Goal: Task Accomplishment & Management: Manage account settings

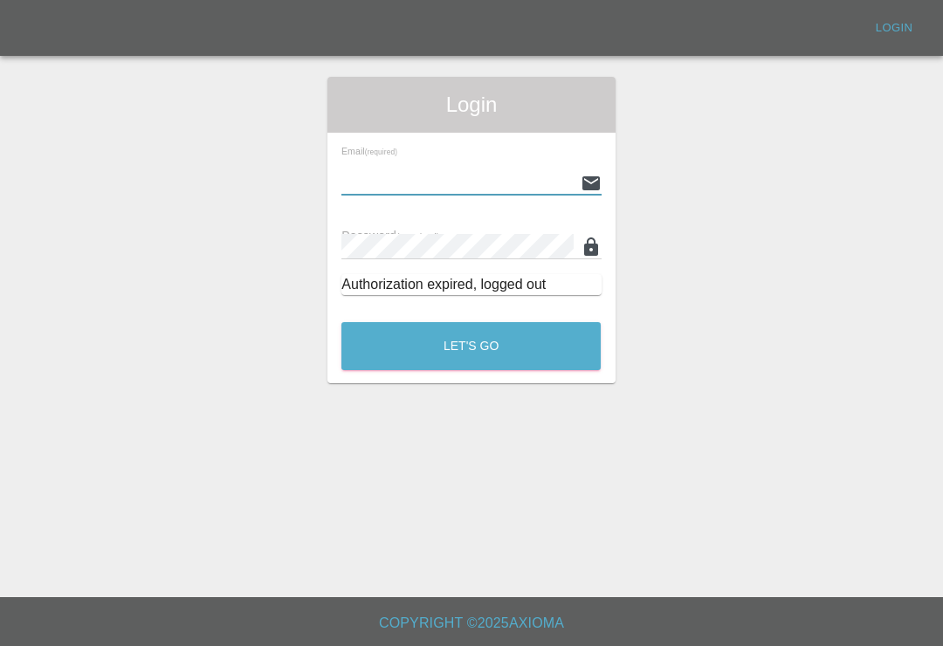
type input "Smartpaintrepair1@gmail.com"
click at [471, 346] on button "Let's Go" at bounding box center [470, 346] width 259 height 48
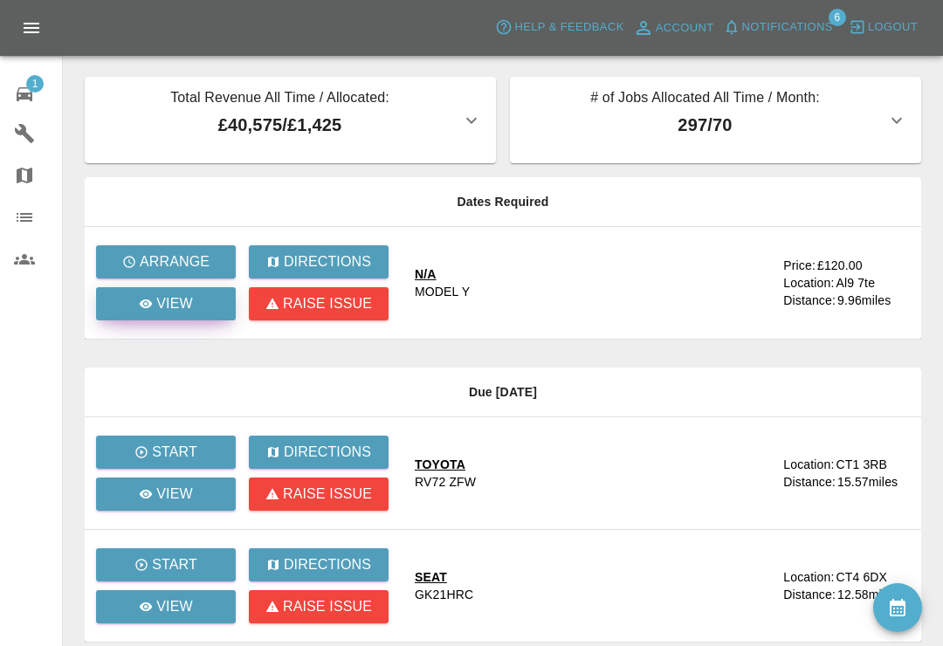
click at [147, 303] on icon at bounding box center [146, 303] width 13 height 9
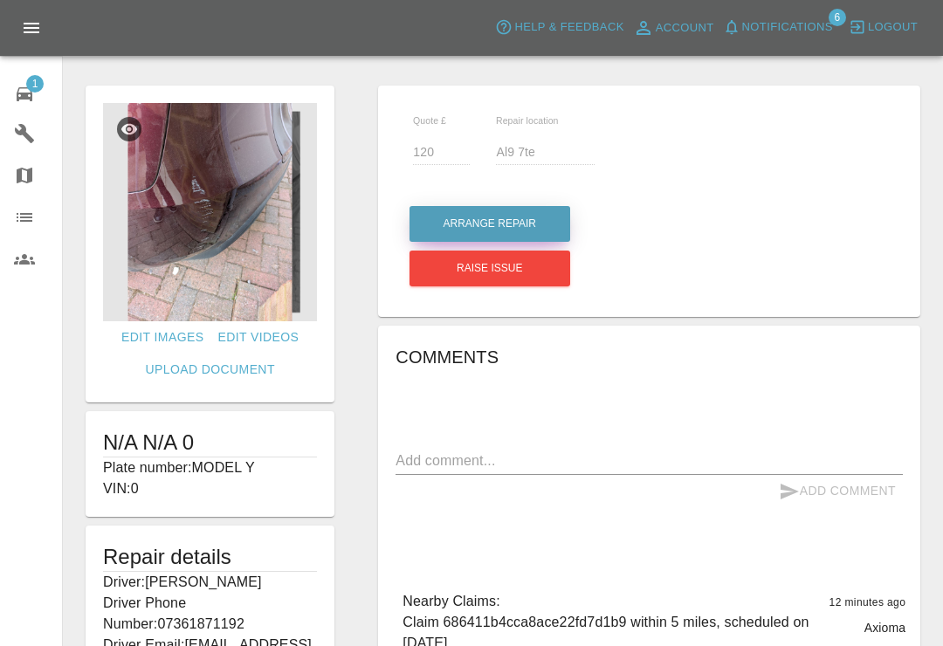
click at [547, 229] on button "Arrange Repair" at bounding box center [490, 224] width 161 height 36
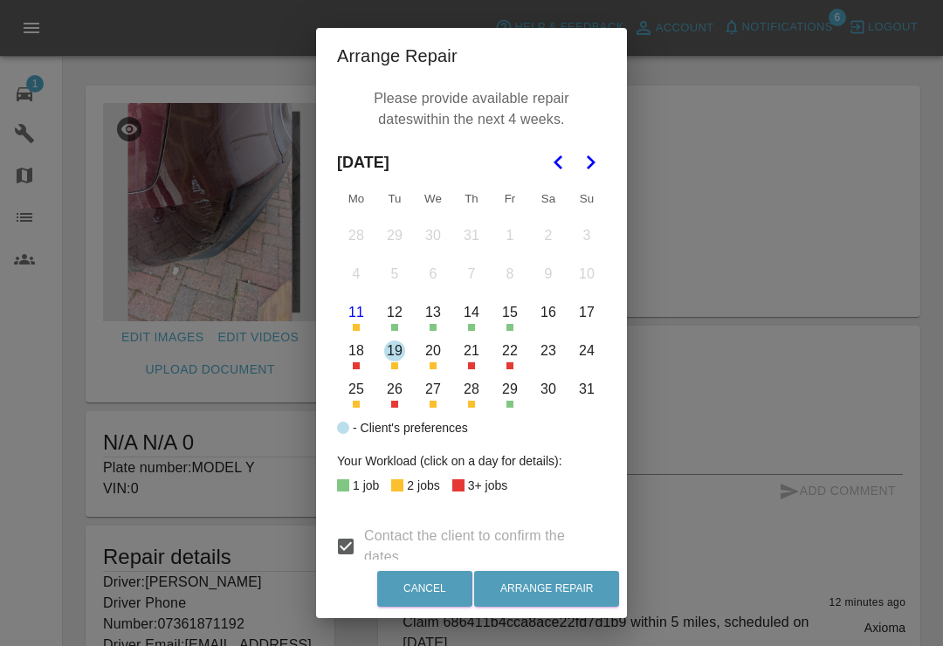
click at [510, 399] on button "29" at bounding box center [510, 389] width 37 height 37
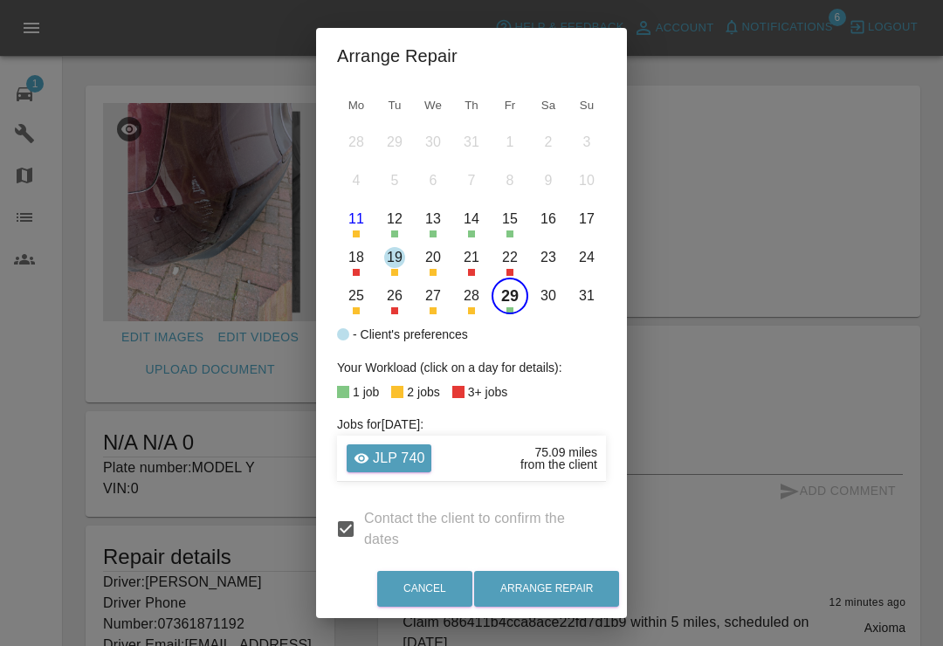
scroll to position [94, 0]
click at [498, 297] on button "29" at bounding box center [510, 295] width 37 height 37
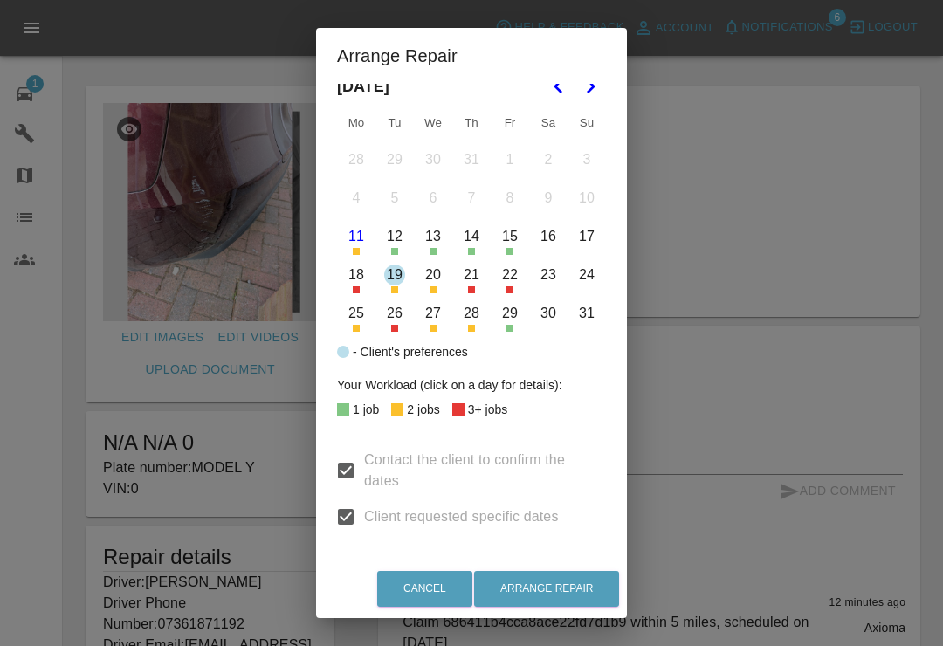
scroll to position [76, 0]
click at [399, 280] on button "19" at bounding box center [394, 275] width 37 height 37
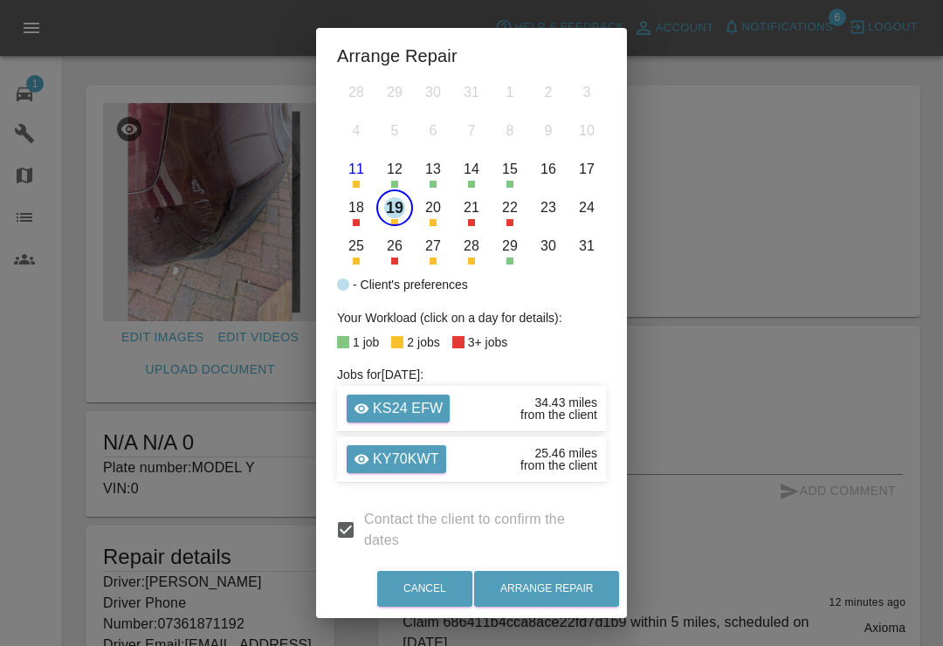
click at [396, 222] on button "19" at bounding box center [394, 207] width 37 height 37
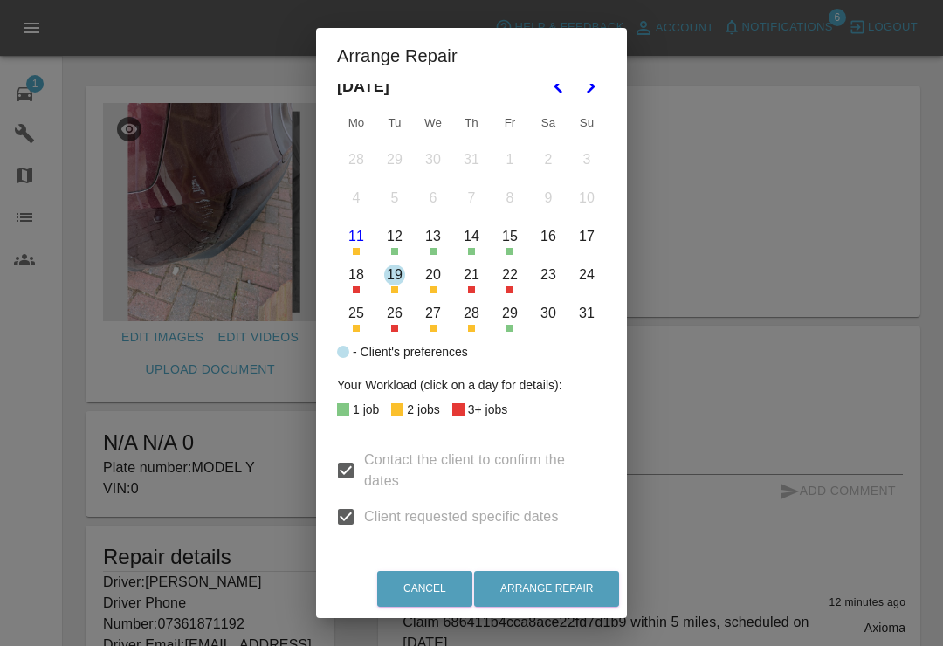
click at [517, 325] on button "29" at bounding box center [510, 313] width 37 height 37
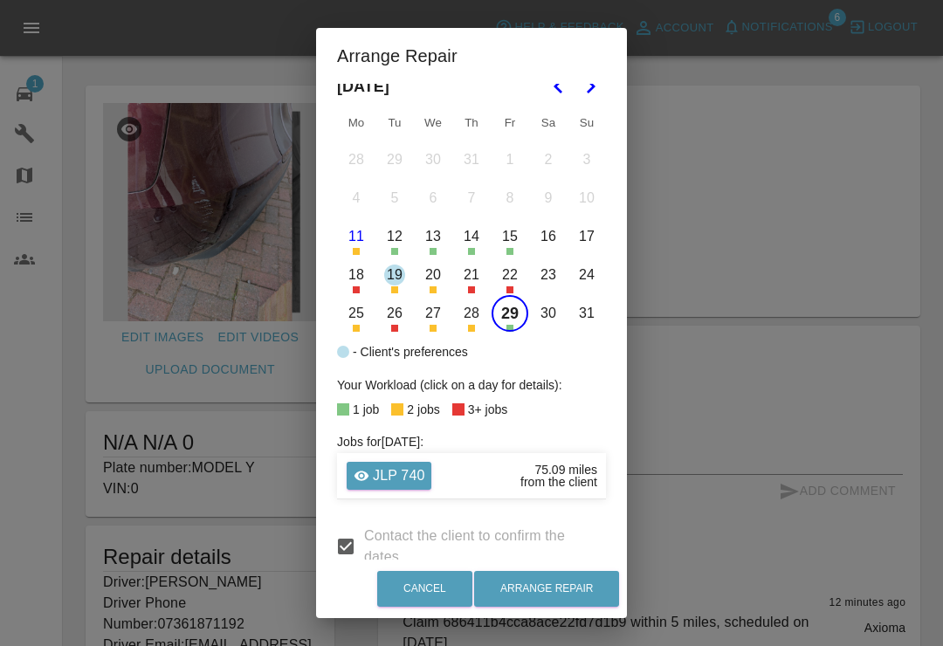
click at [590, 86] on icon "Go to the Next Month" at bounding box center [590, 86] width 21 height 21
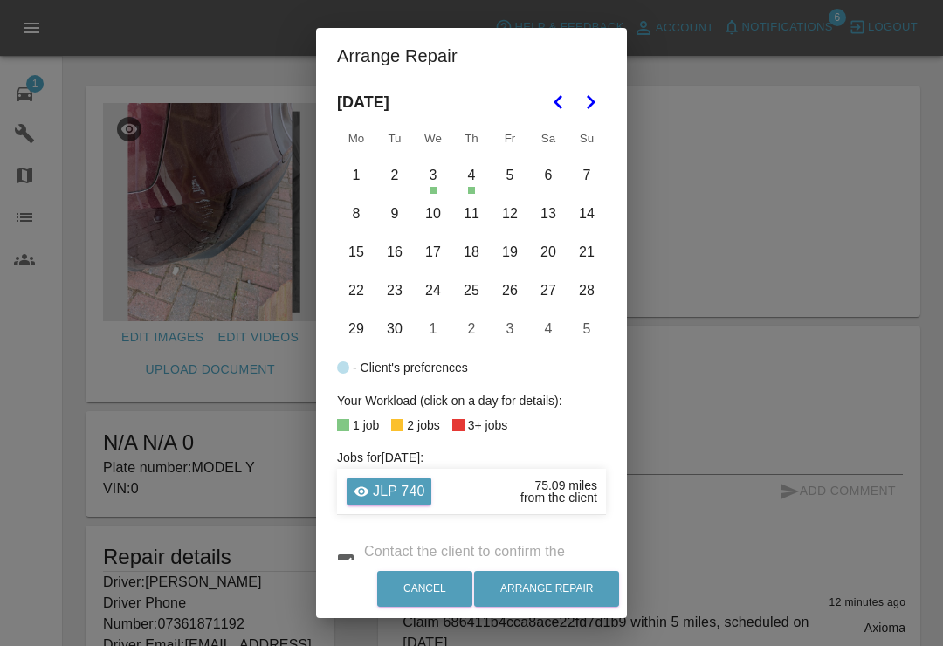
scroll to position [58, 0]
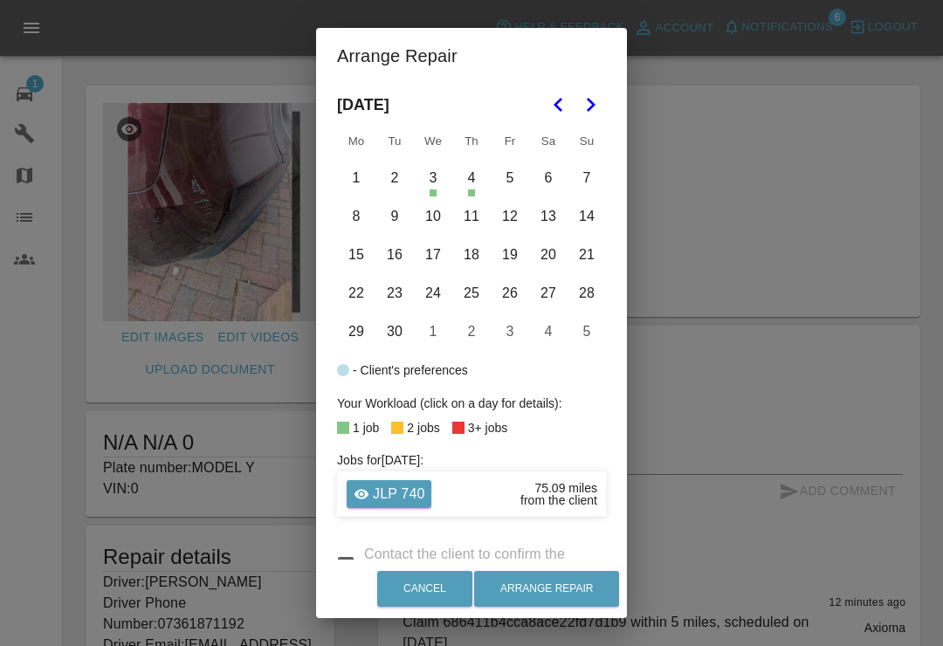
click at [435, 183] on button "3" at bounding box center [433, 178] width 37 height 37
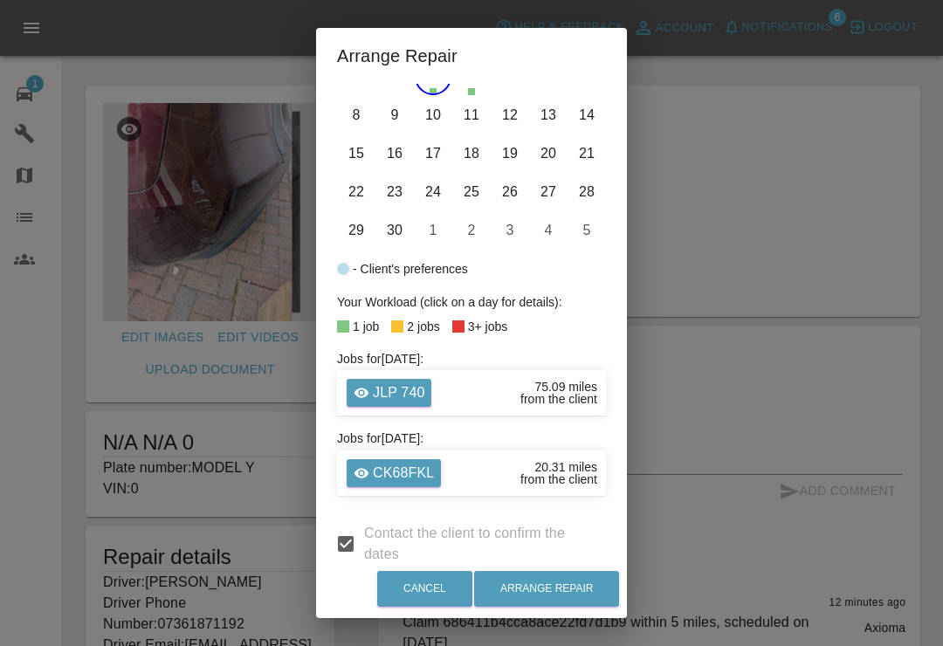
scroll to position [107, 0]
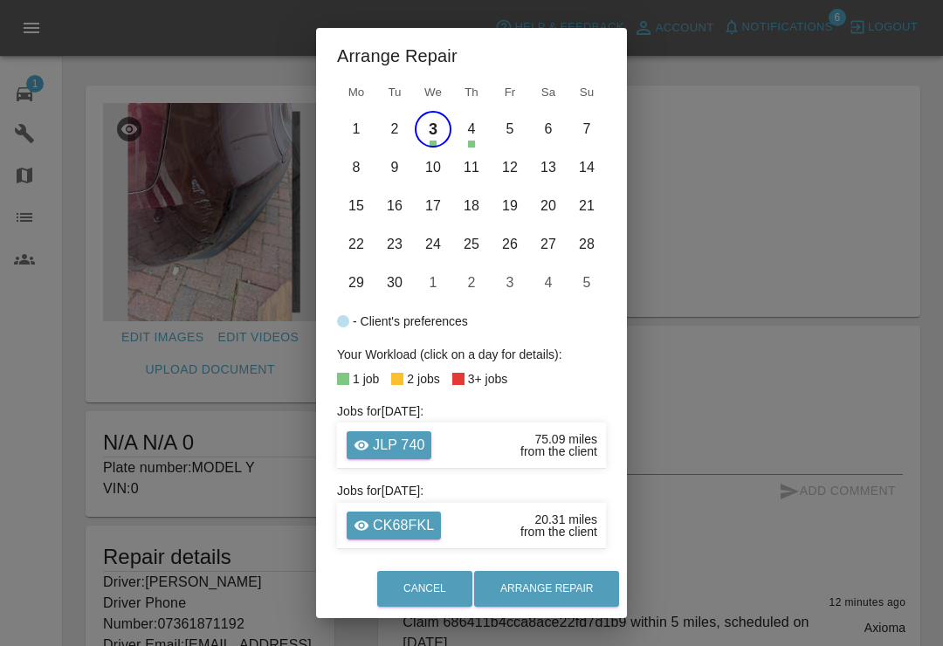
click at [471, 140] on button "4" at bounding box center [471, 129] width 37 height 37
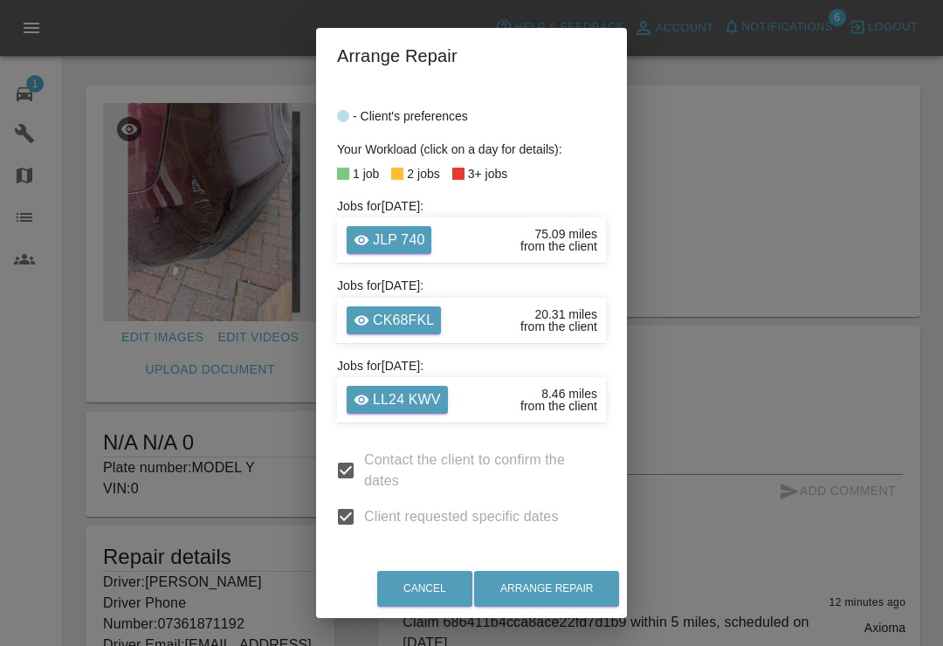
scroll to position [311, 0]
click at [597, 587] on button "Arrange Repair" at bounding box center [546, 589] width 145 height 36
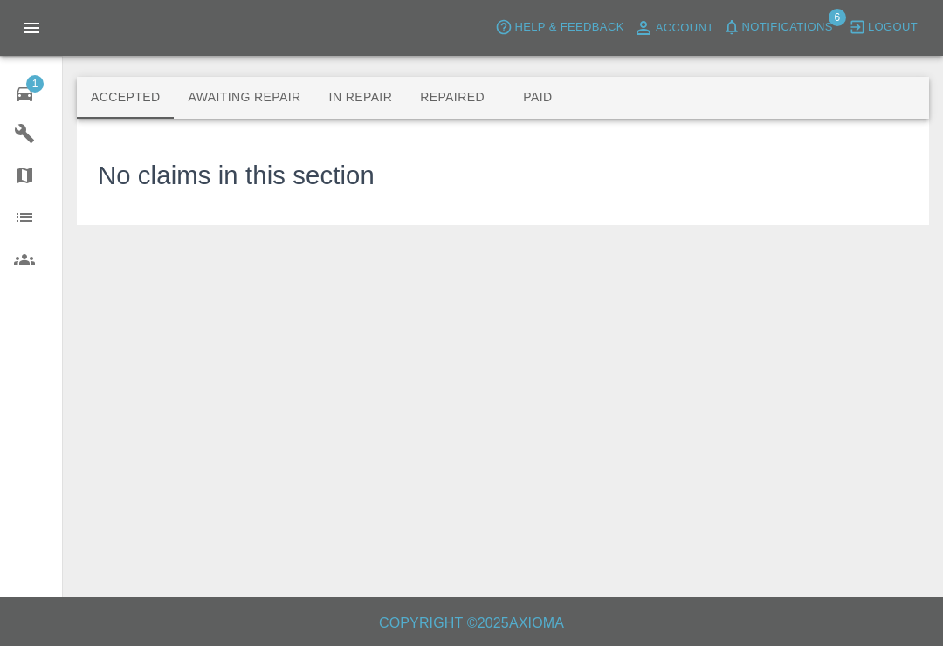
click at [735, 24] on icon "button" at bounding box center [731, 27] width 11 height 14
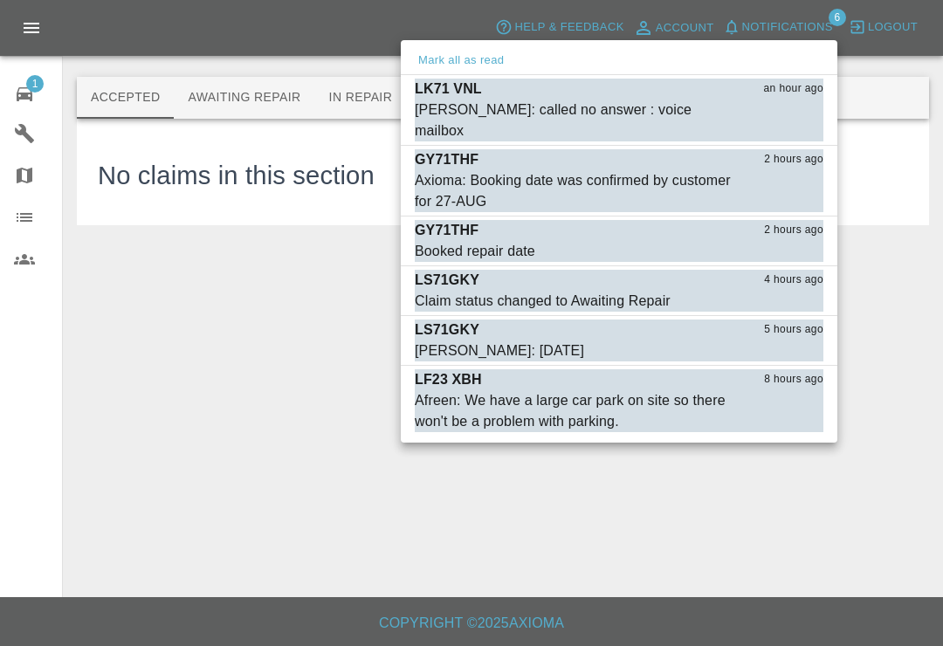
click at [789, 121] on button "Mark as read" at bounding box center [785, 131] width 77 height 20
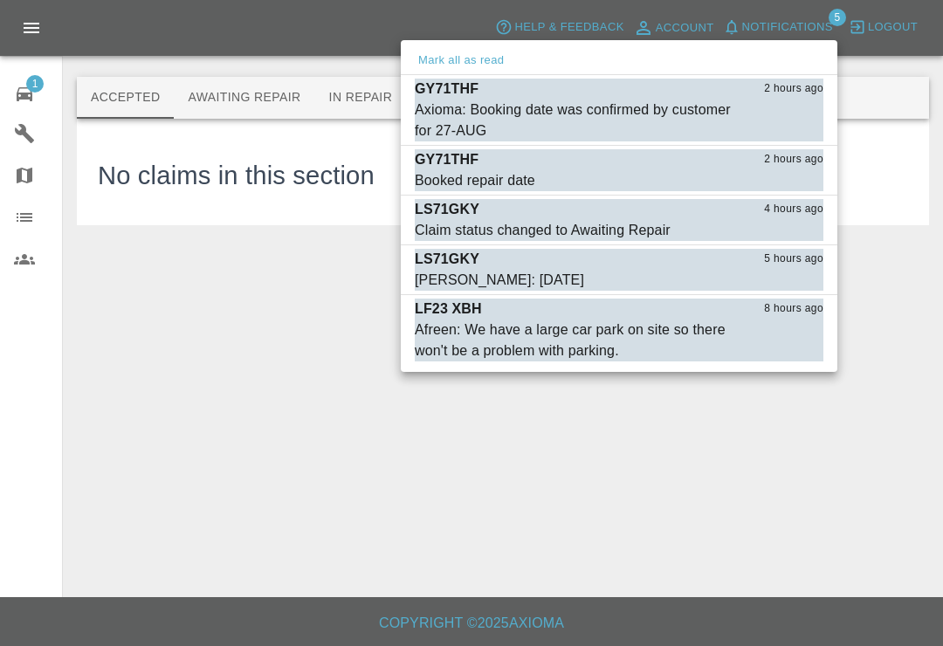
click at [26, 104] on div at bounding box center [471, 323] width 943 height 646
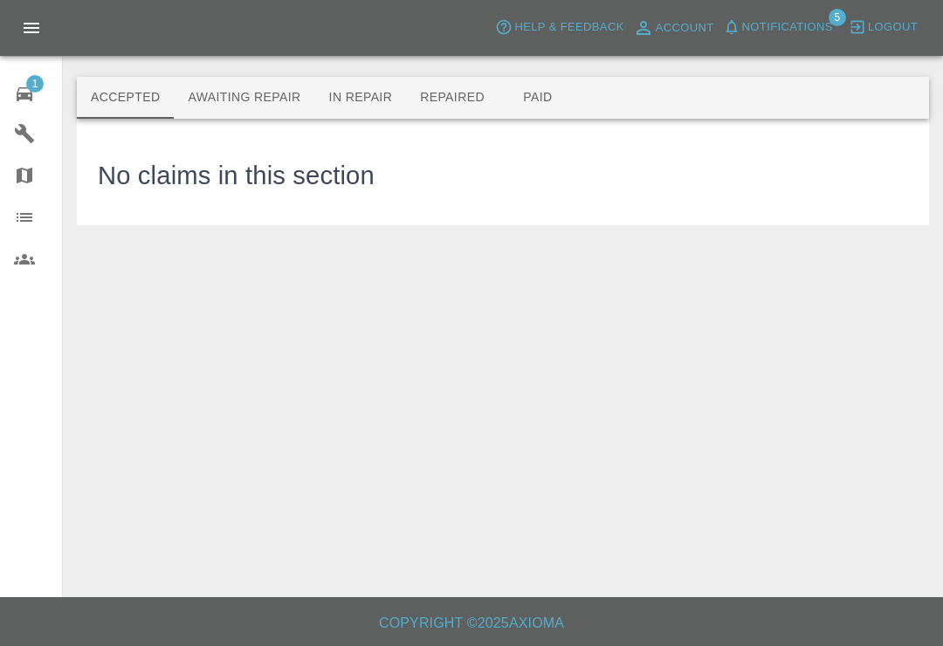
click at [286, 99] on button "Awaiting Repair" at bounding box center [244, 98] width 141 height 42
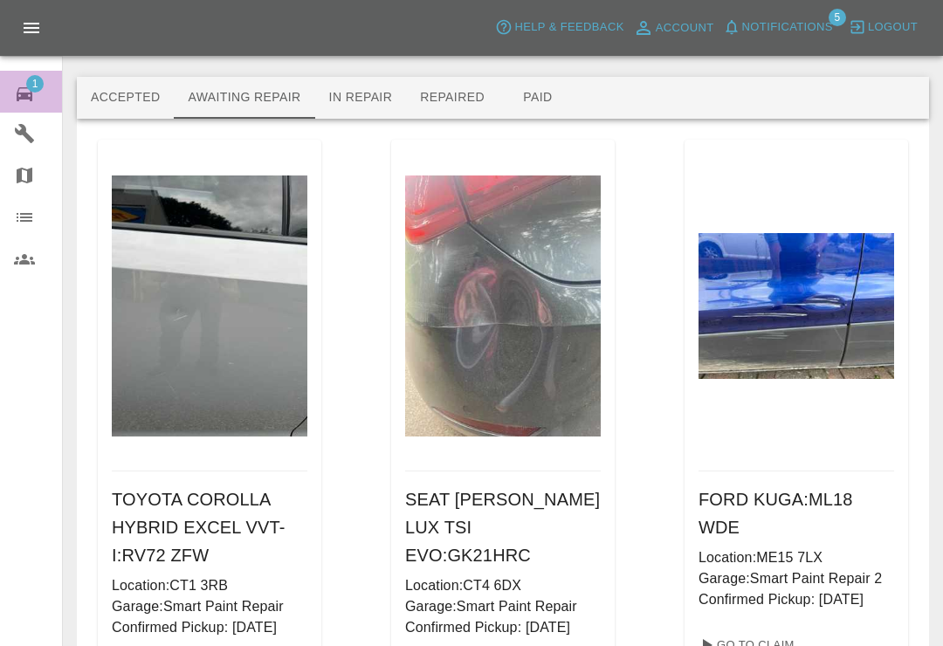
click at [10, 93] on link "1 Repair home" at bounding box center [31, 92] width 62 height 42
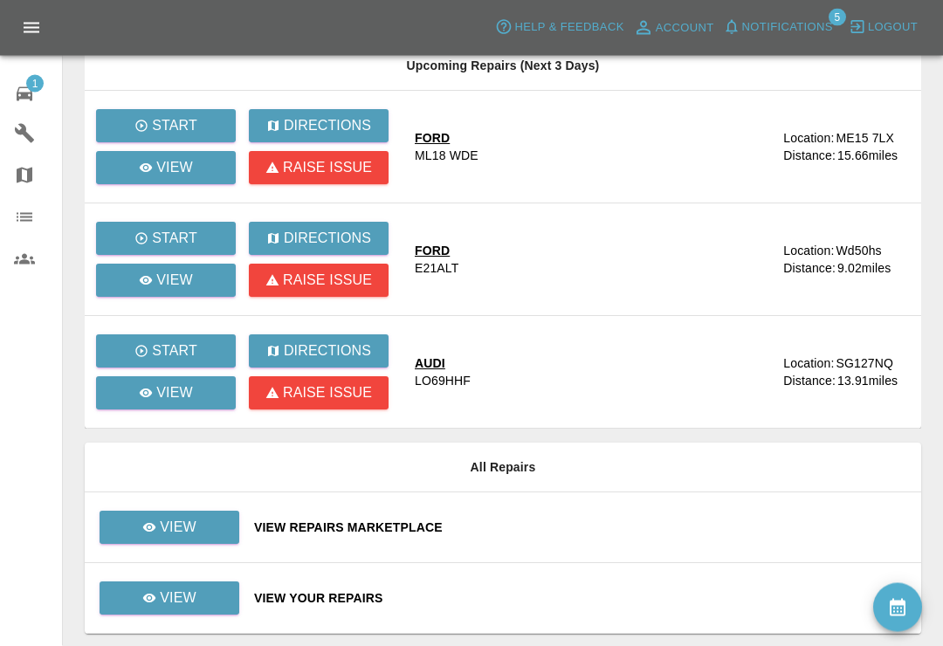
scroll to position [470, 0]
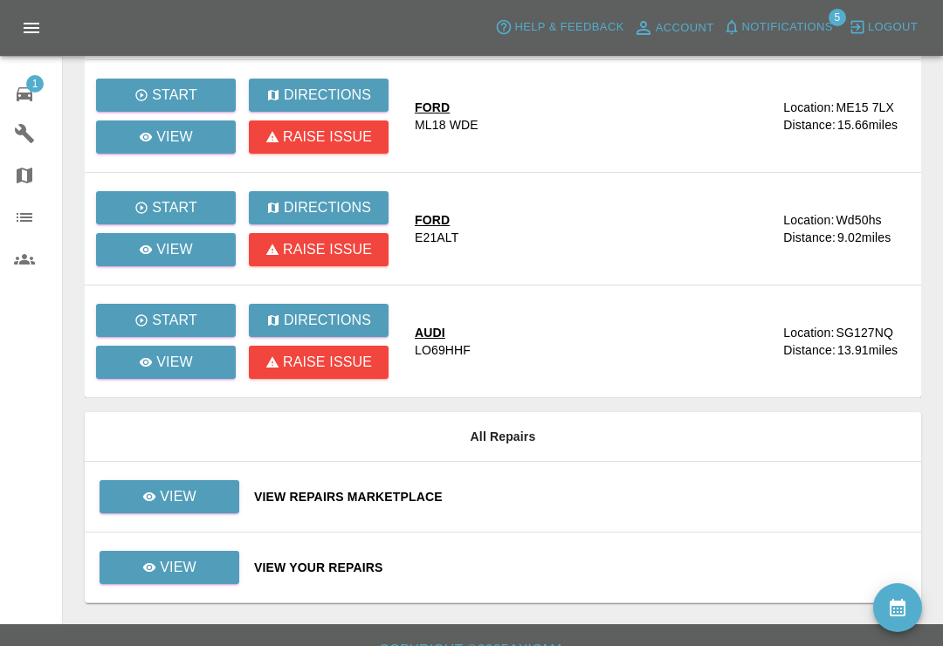
click at [607, 499] on div "View Repairs Marketplace" at bounding box center [580, 496] width 653 height 17
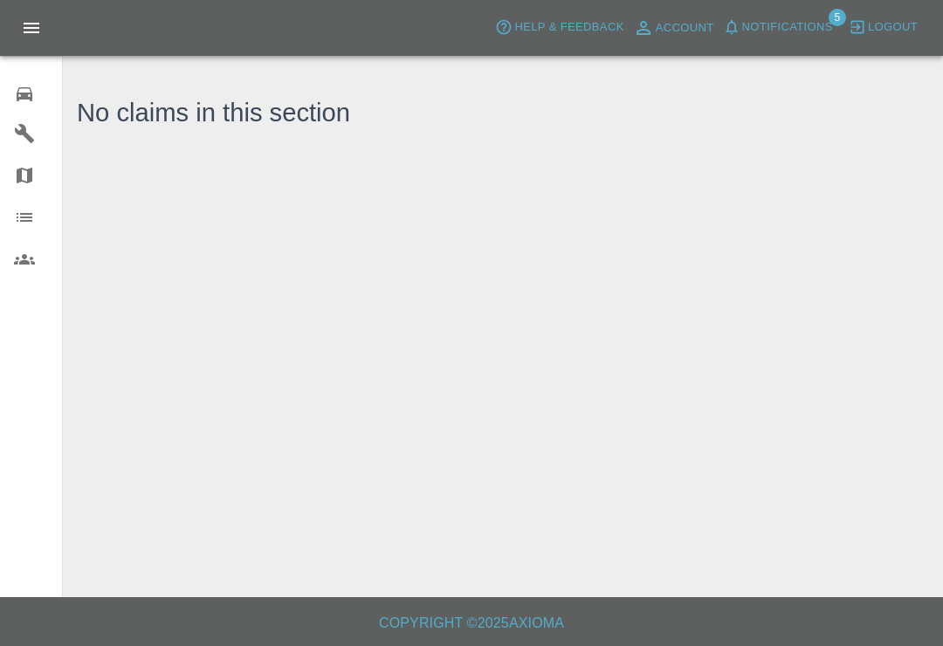
scroll to position [27, 0]
click at [27, 100] on icon at bounding box center [24, 94] width 21 height 21
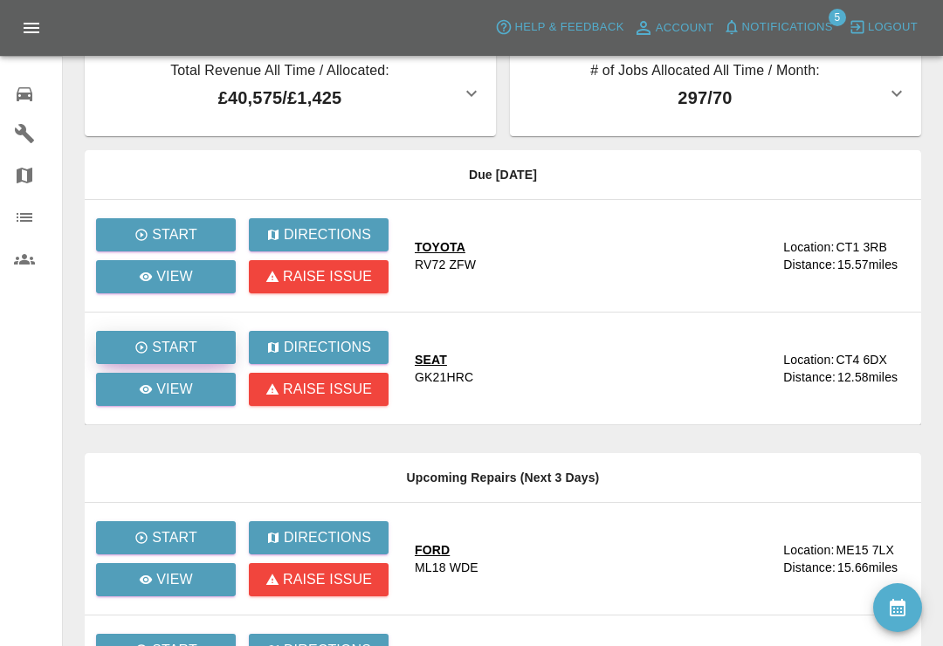
click at [209, 351] on button "Start" at bounding box center [166, 347] width 140 height 33
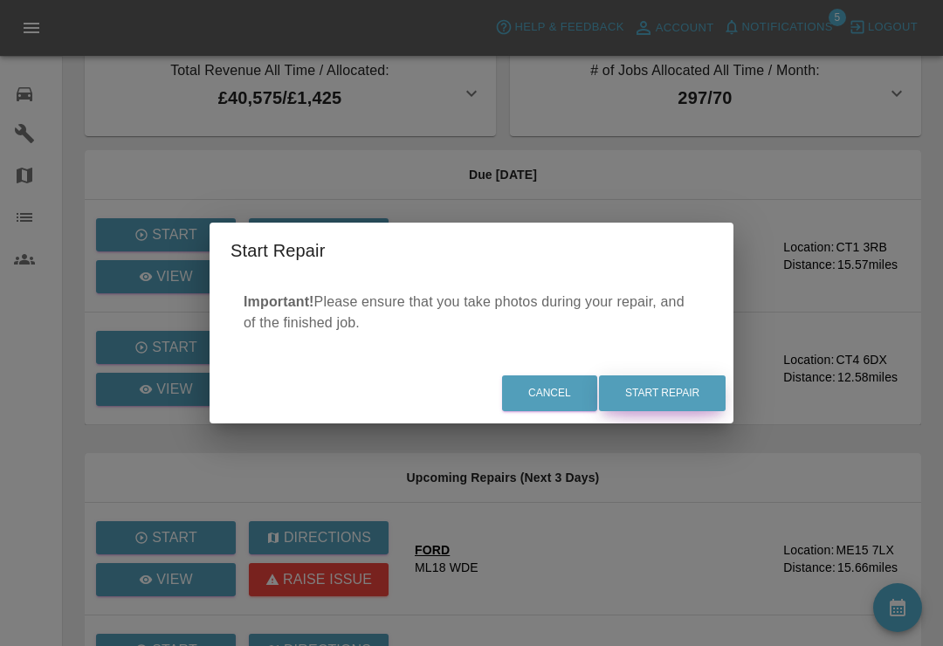
click at [691, 401] on button "Start Repair" at bounding box center [662, 393] width 127 height 36
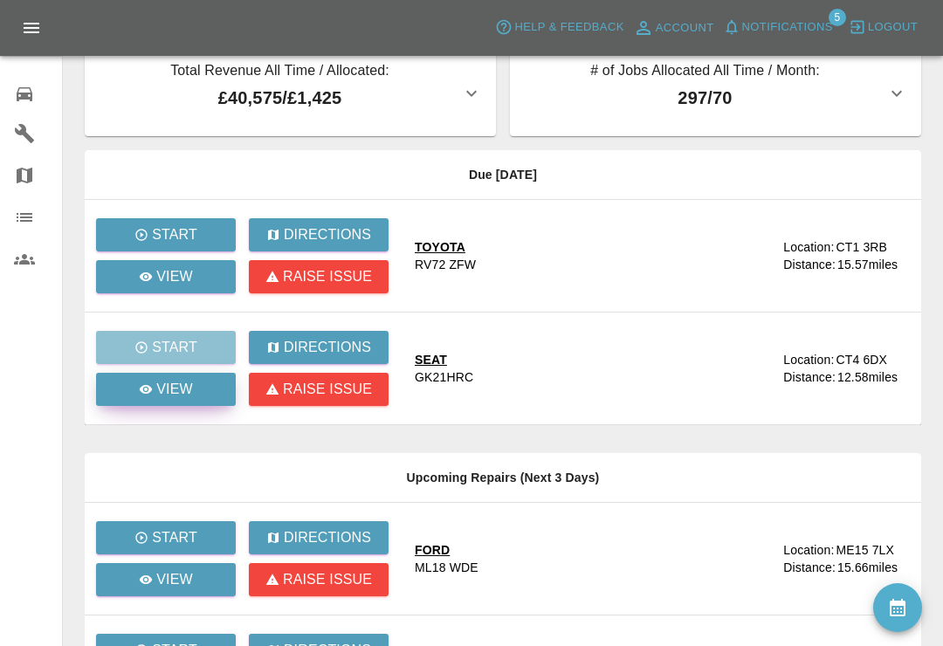
click at [202, 398] on link "View" at bounding box center [166, 389] width 140 height 33
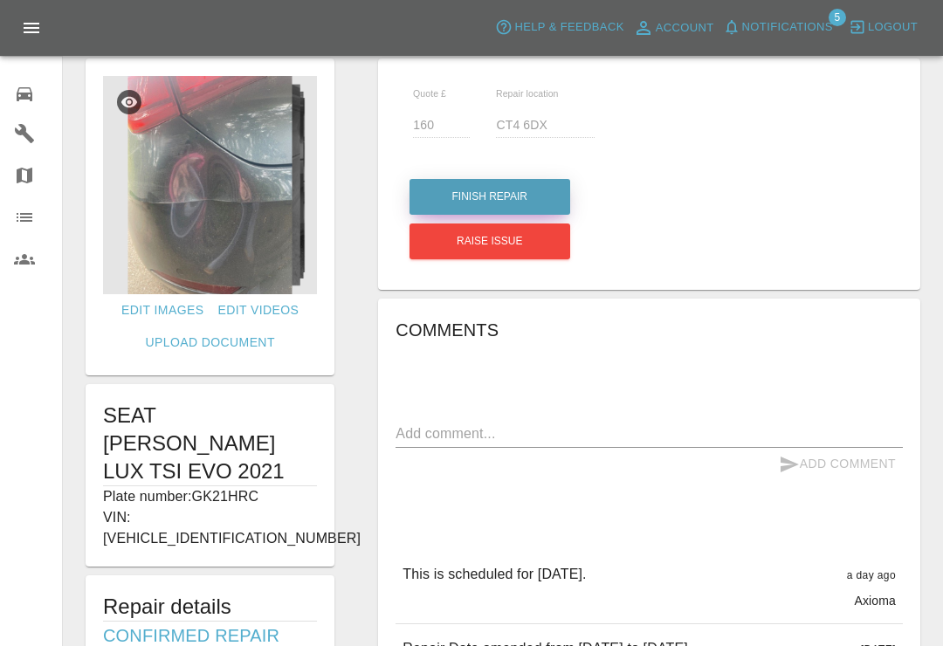
click at [520, 200] on button "Finish Repair" at bounding box center [490, 197] width 161 height 36
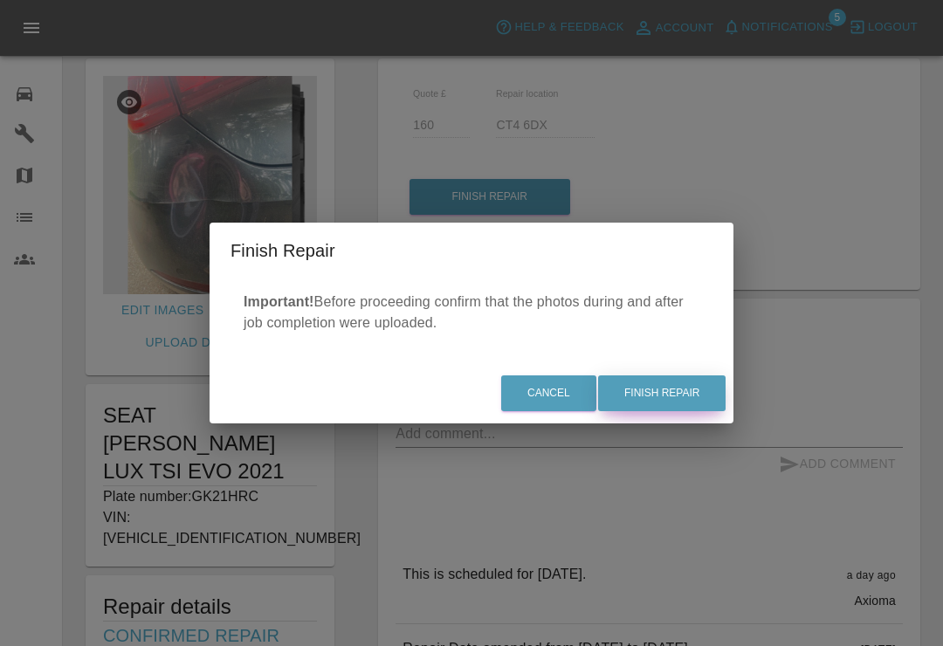
click at [690, 389] on button "Finish Repair" at bounding box center [661, 393] width 127 height 36
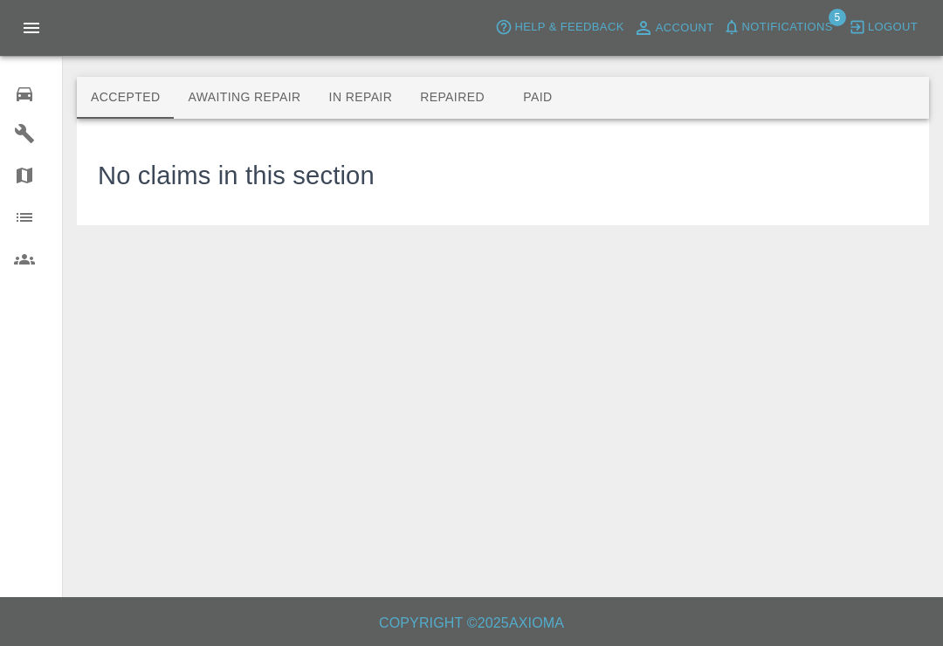
click at [44, 91] on div "0" at bounding box center [38, 91] width 49 height 25
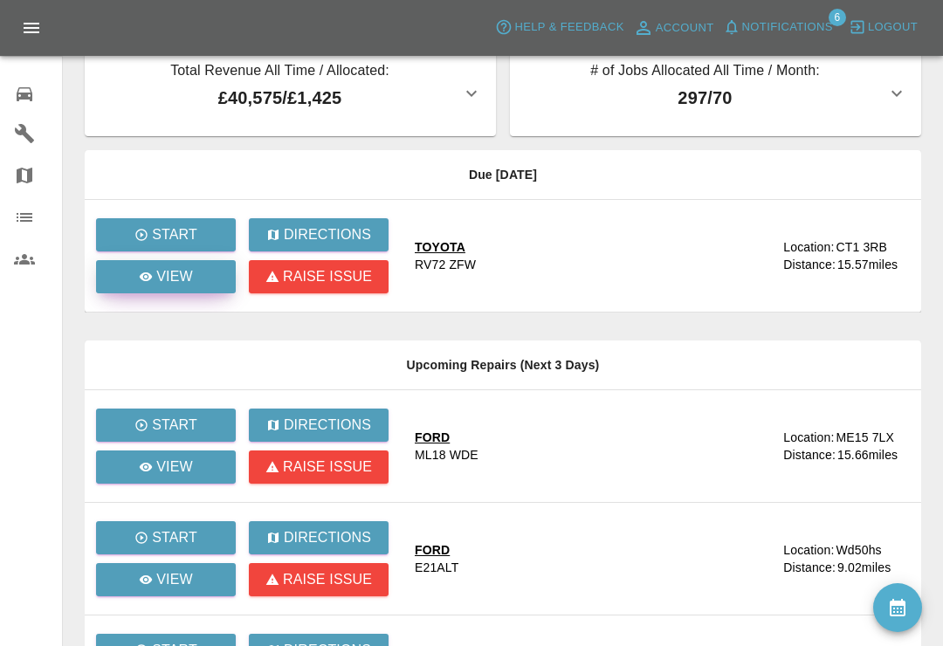
click at [144, 281] on icon at bounding box center [146, 277] width 14 height 14
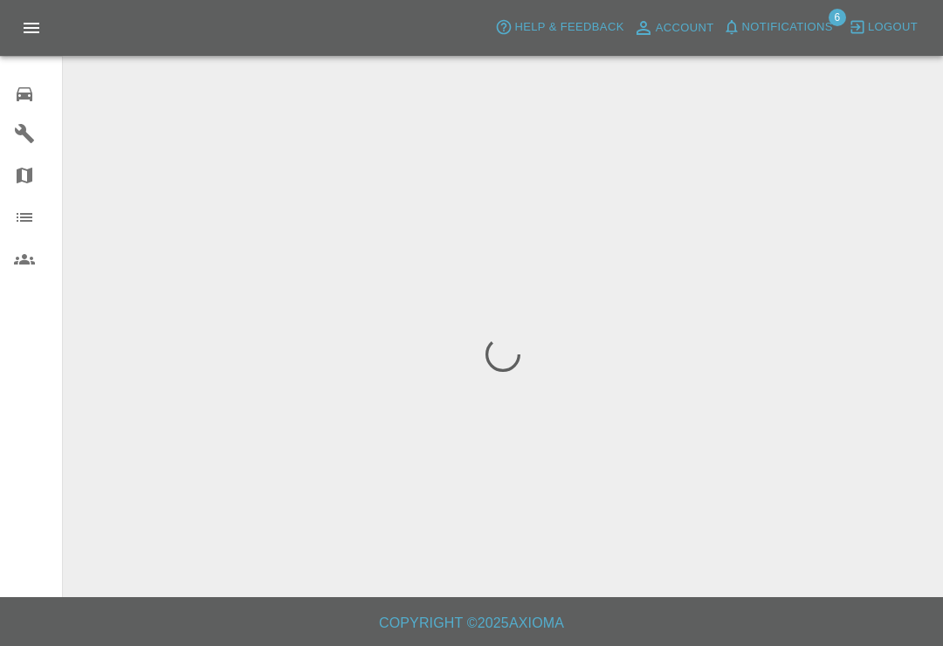
scroll to position [27, 0]
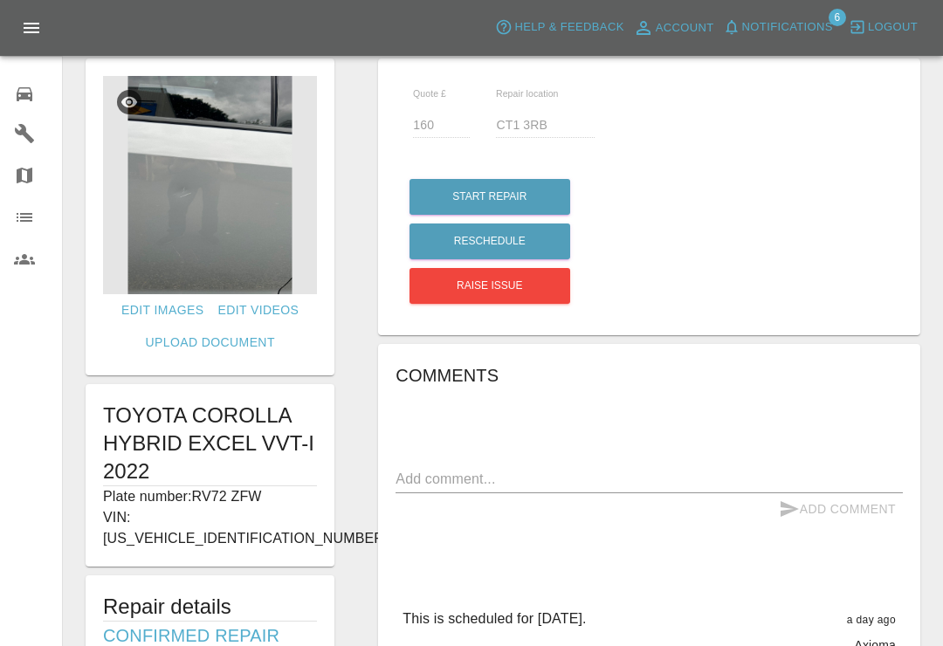
click at [29, 107] on link "Repair home" at bounding box center [31, 92] width 62 height 42
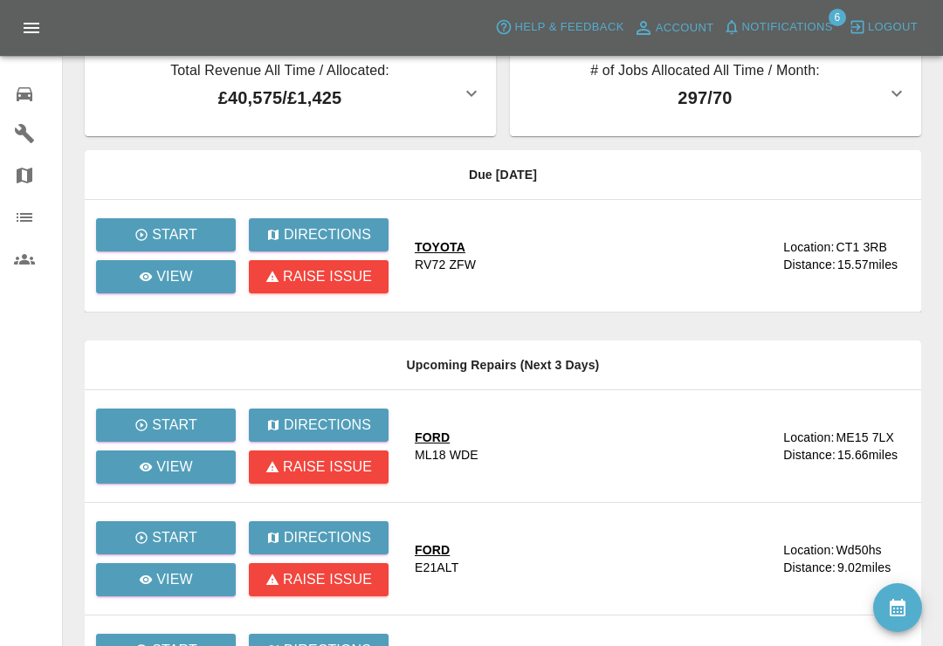
click at [749, 21] on span "Notifications" at bounding box center [787, 27] width 91 height 20
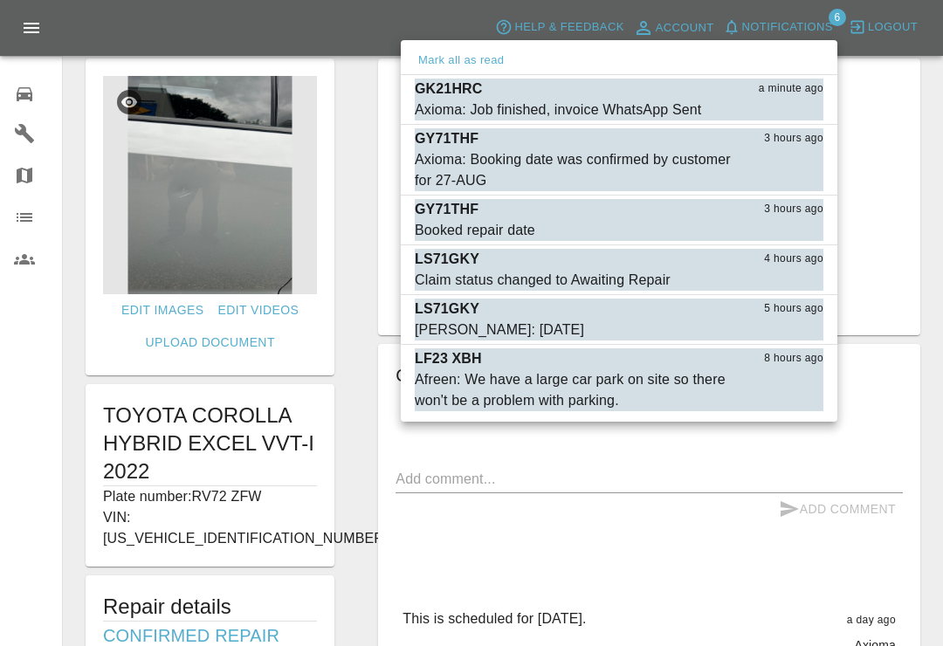
click at [939, 132] on div at bounding box center [471, 323] width 943 height 646
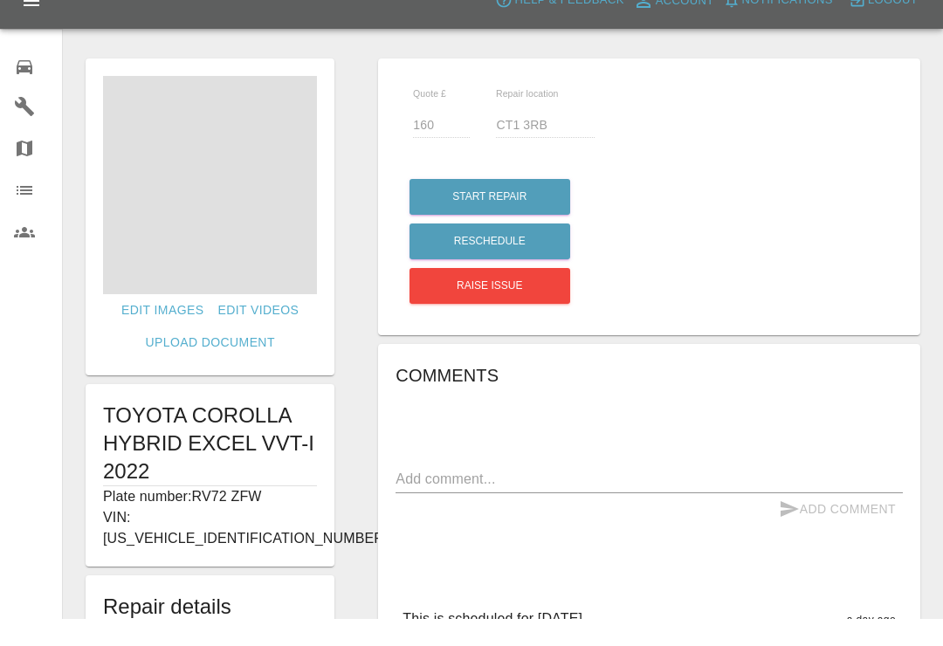
scroll to position [27, 0]
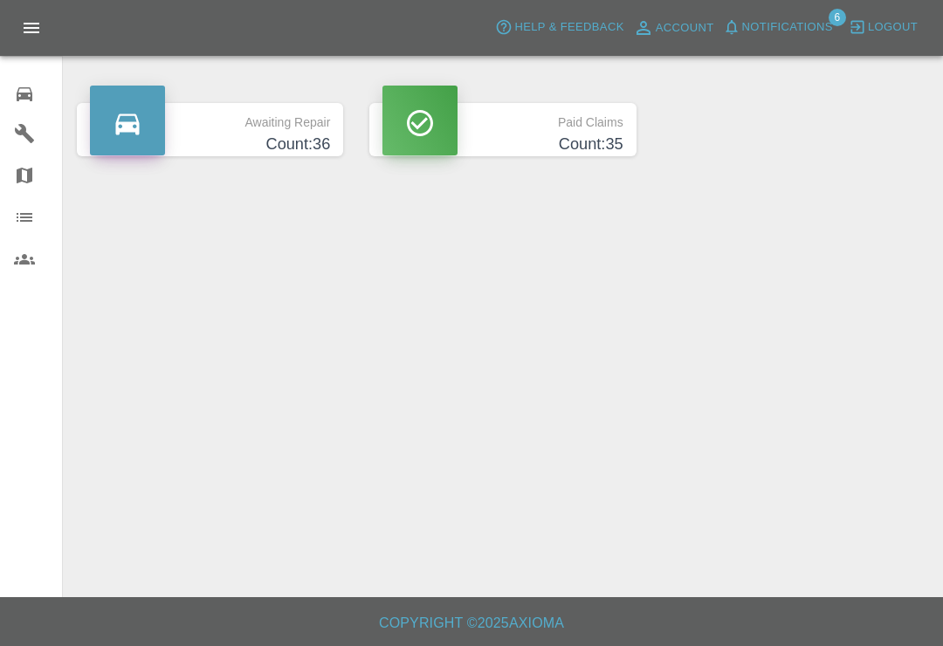
scroll to position [27, 0]
click at [13, 91] on link "0 Repair home" at bounding box center [31, 92] width 62 height 42
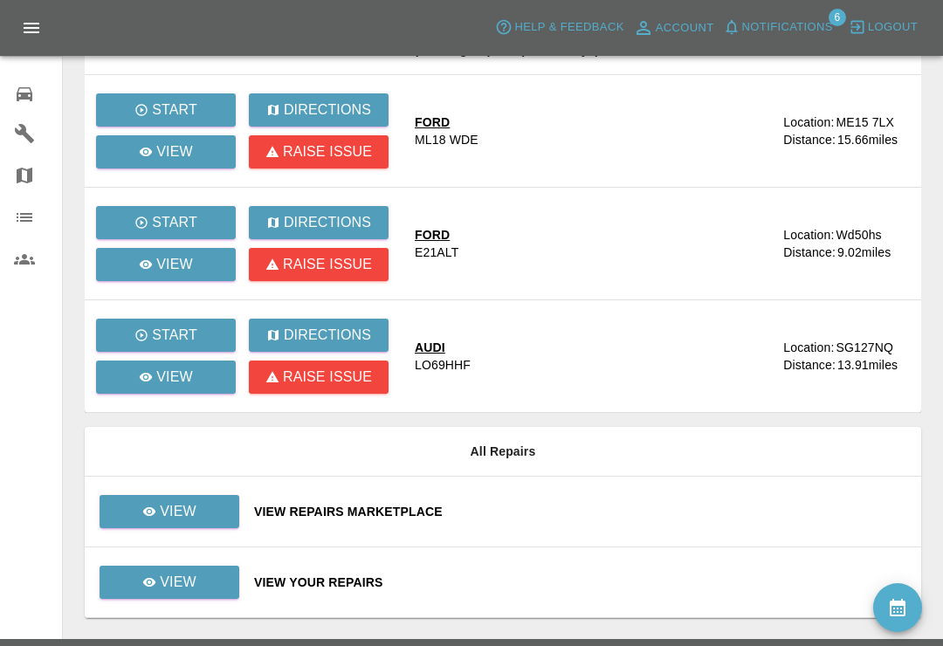
scroll to position [357, 0]
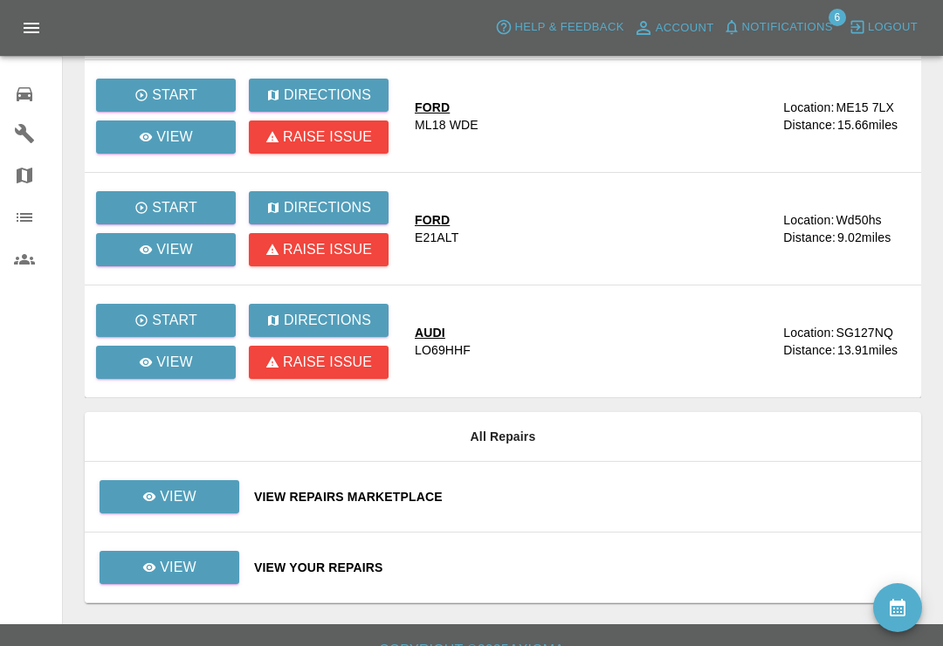
click at [582, 566] on div "View Your Repairs" at bounding box center [580, 567] width 653 height 17
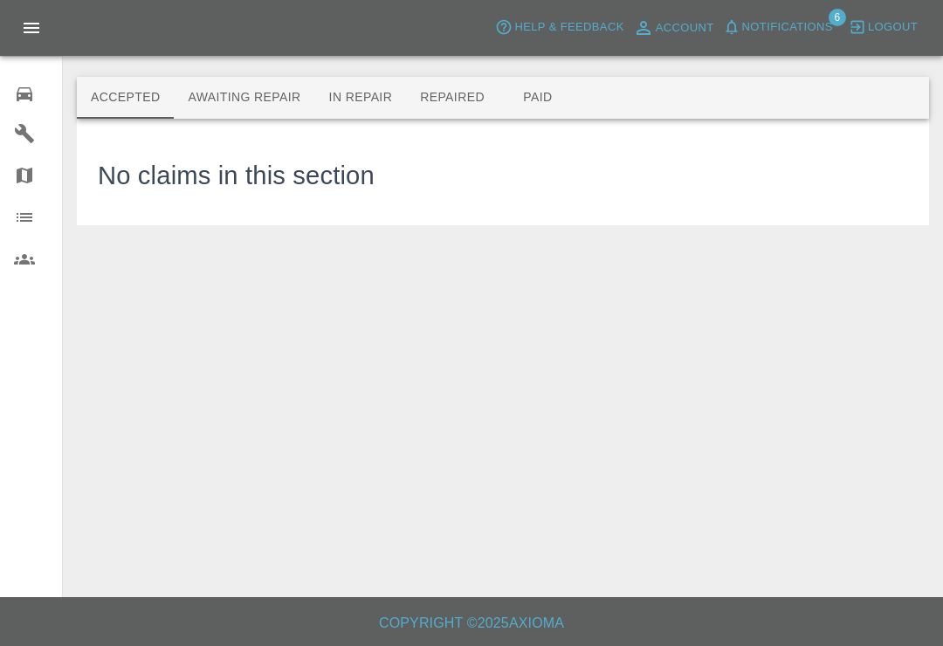
click at [541, 108] on button "Paid" at bounding box center [538, 98] width 79 height 42
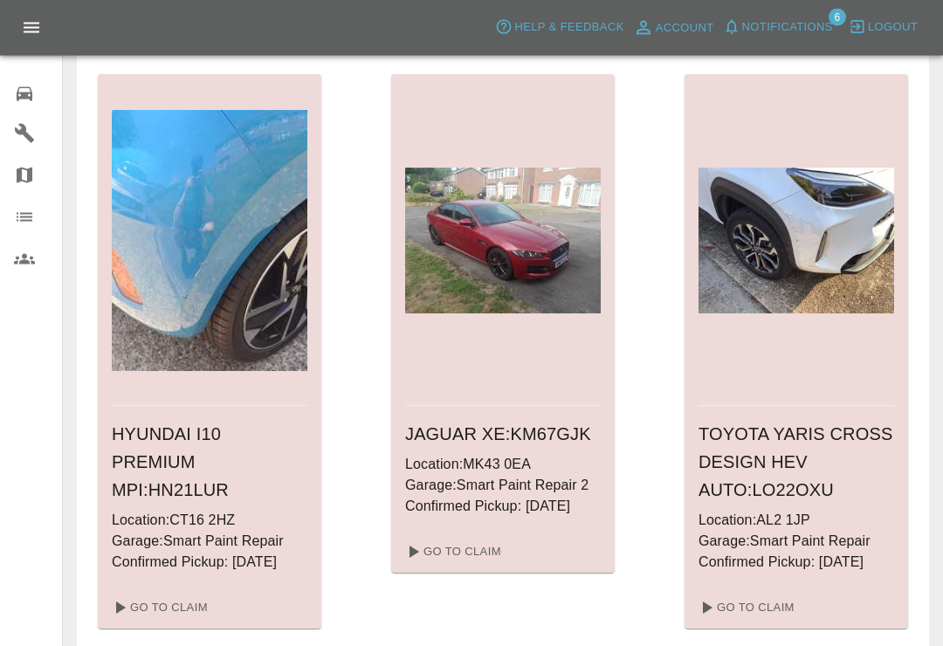
scroll to position [6186, 0]
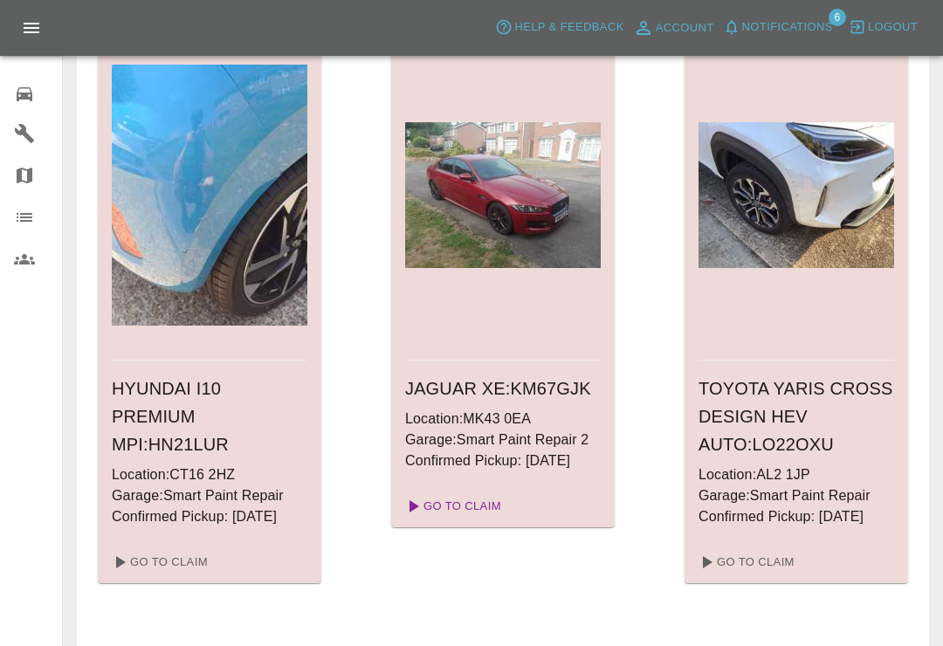
click at [483, 502] on link "Go To Claim" at bounding box center [451, 506] width 107 height 28
